Goal: Information Seeking & Learning: Learn about a topic

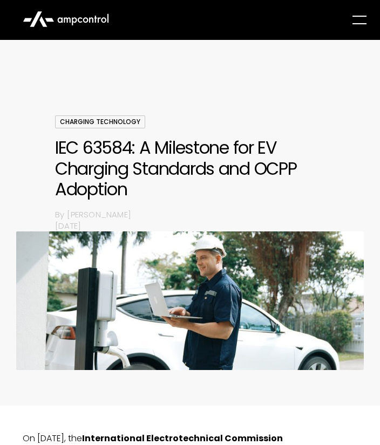
scroll to position [216, 0]
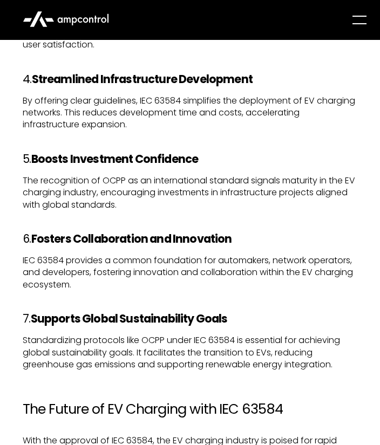
scroll to position [1708, 0]
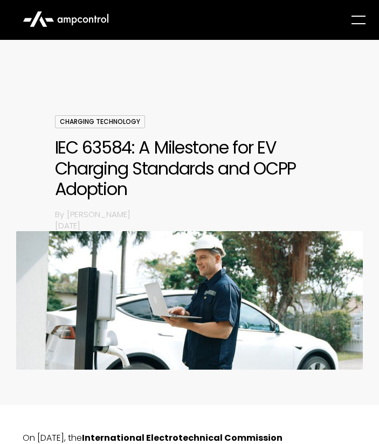
scroll to position [210, 0]
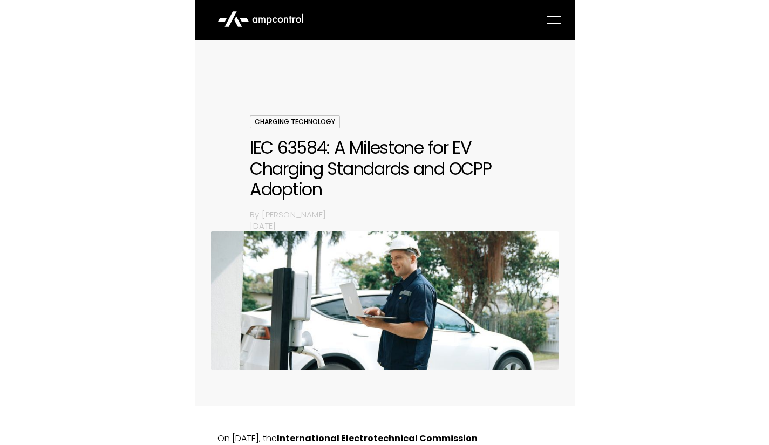
scroll to position [1276, 0]
